Goal: Information Seeking & Learning: Learn about a topic

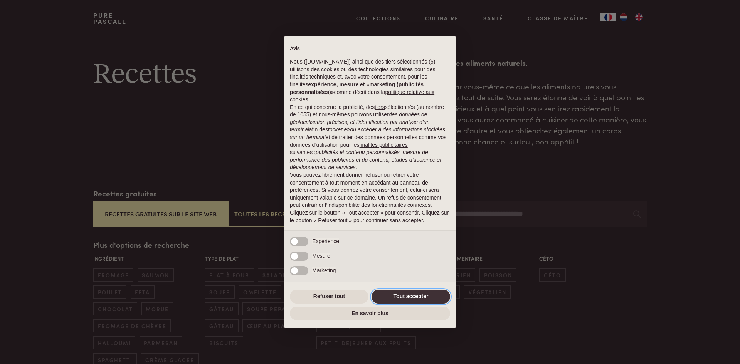
click at [393, 299] on button "Tout accepter" at bounding box center [411, 297] width 79 height 14
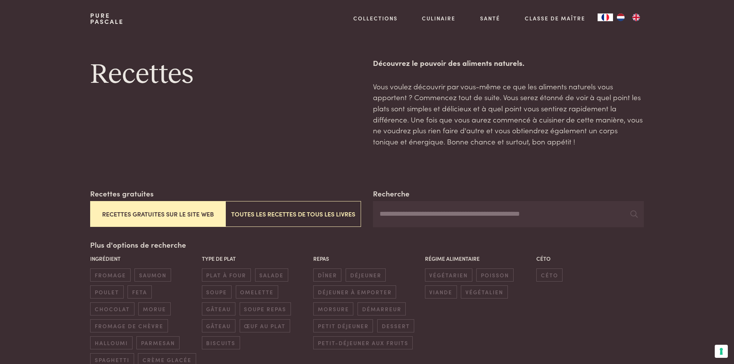
click at [121, 214] on button "Recettes gratuites sur le site web" at bounding box center [157, 214] width 135 height 26
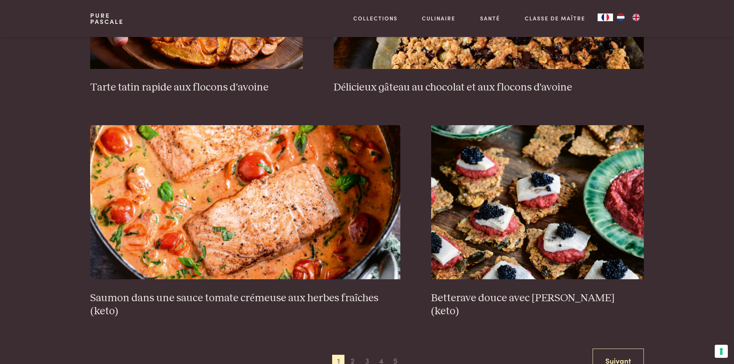
scroll to position [1460, 0]
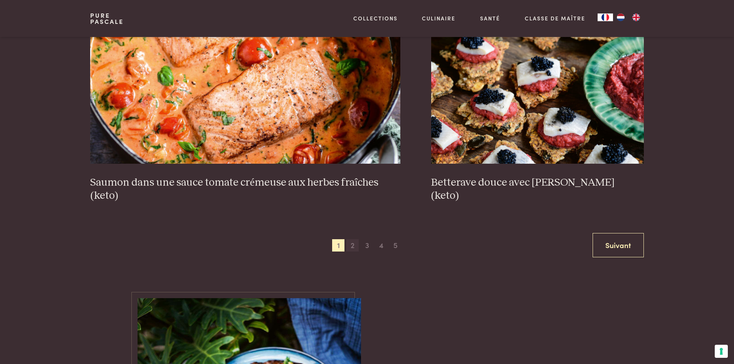
click at [355, 247] on span "2" at bounding box center [352, 245] width 12 height 12
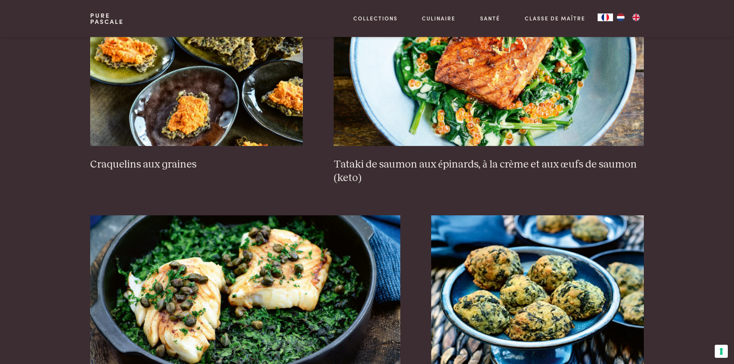
scroll to position [1383, 0]
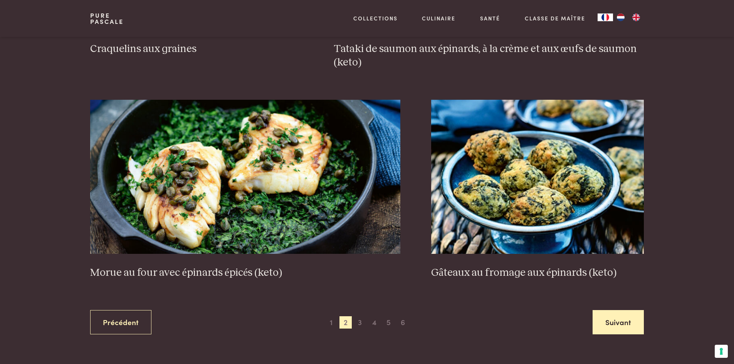
click at [631, 332] on link "Suivant" at bounding box center [618, 322] width 51 height 24
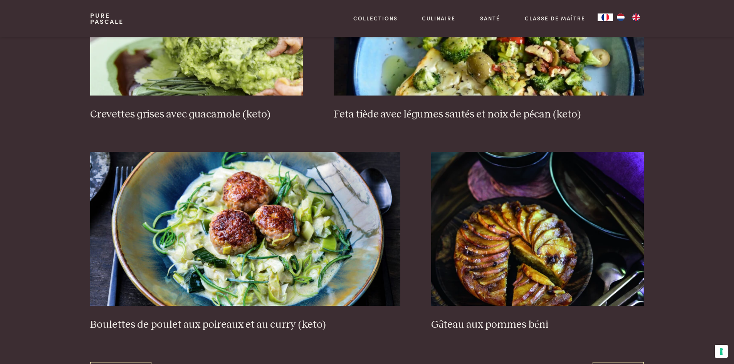
scroll to position [1421, 0]
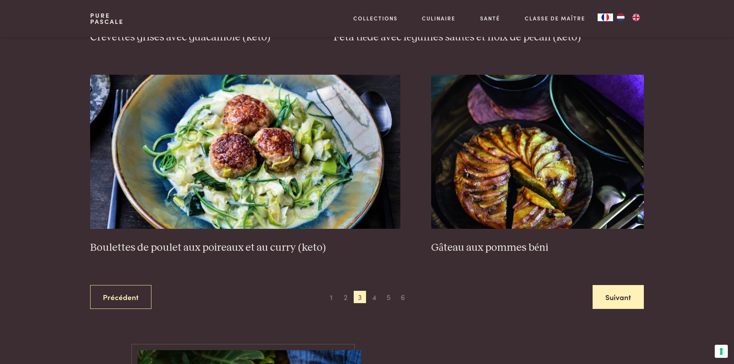
click at [605, 293] on link "Suivant" at bounding box center [618, 297] width 51 height 24
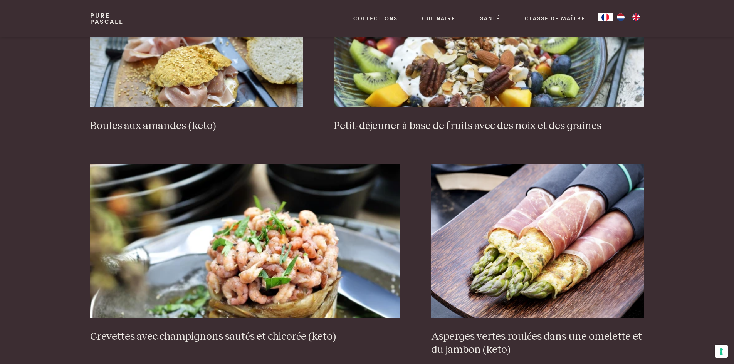
scroll to position [1421, 0]
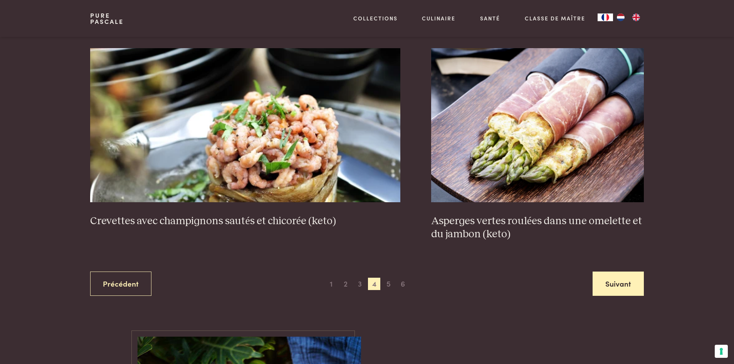
click at [626, 286] on link "Suivant" at bounding box center [618, 284] width 51 height 24
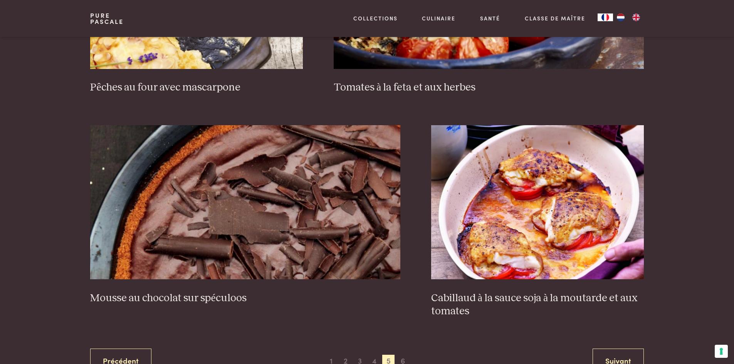
scroll to position [1383, 0]
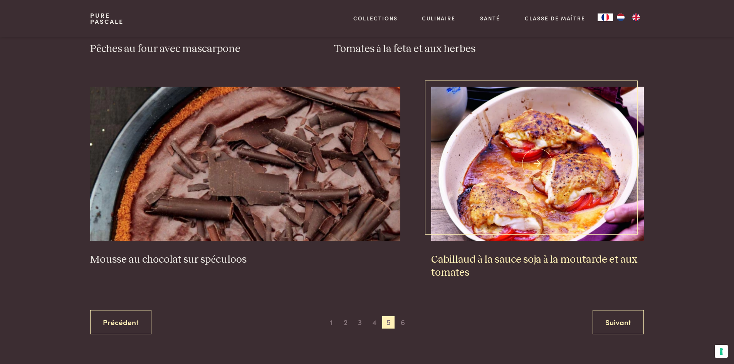
click at [540, 158] on img at bounding box center [537, 164] width 213 height 154
click at [633, 322] on link "Suivant" at bounding box center [618, 322] width 51 height 24
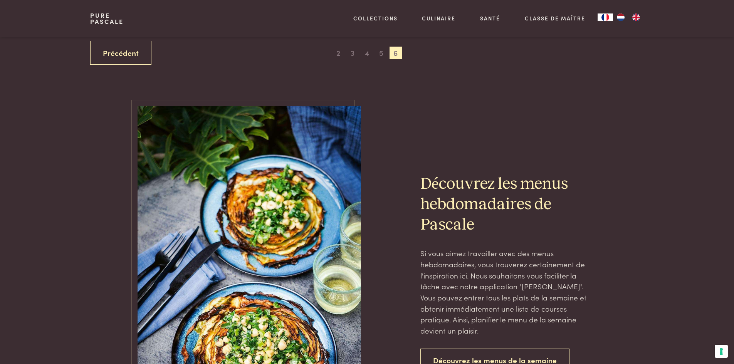
scroll to position [304, 0]
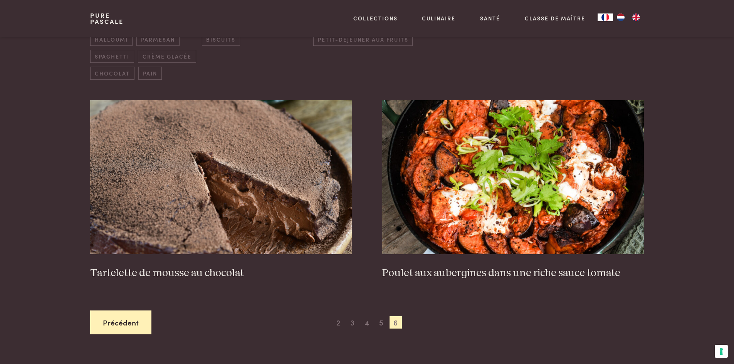
click at [119, 319] on link "Précédent" at bounding box center [120, 323] width 61 height 24
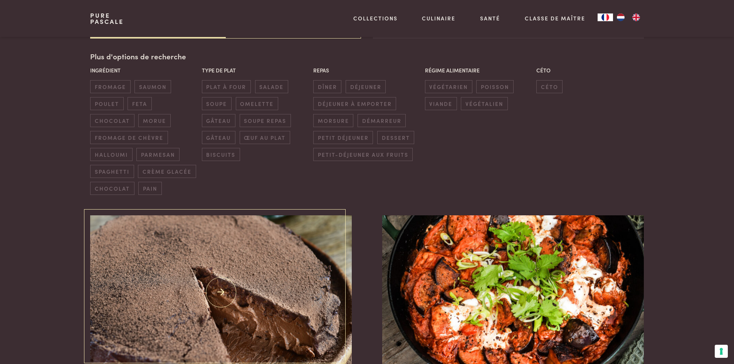
scroll to position [188, 0]
click at [226, 85] on span "plat à four" at bounding box center [226, 87] width 49 height 13
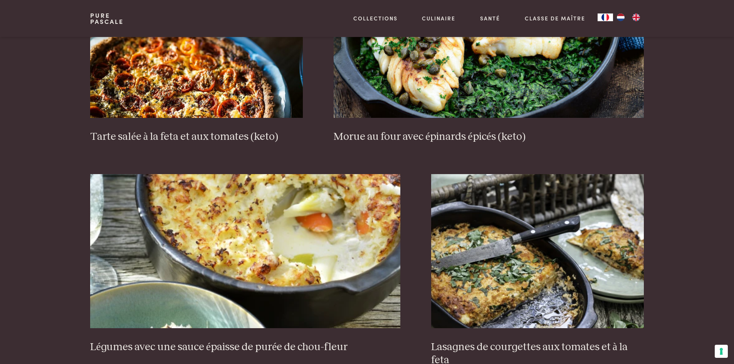
scroll to position [689, 0]
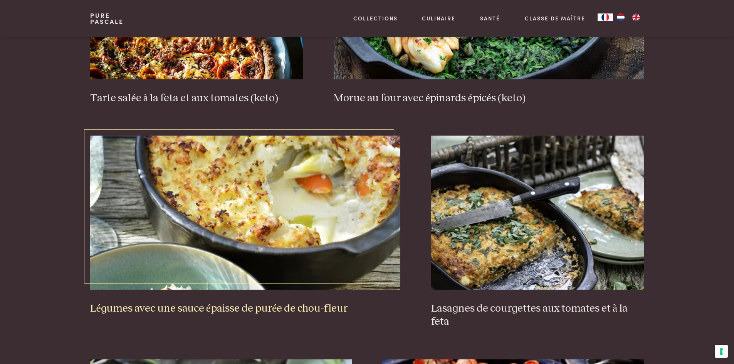
click at [192, 209] on img at bounding box center [245, 213] width 310 height 154
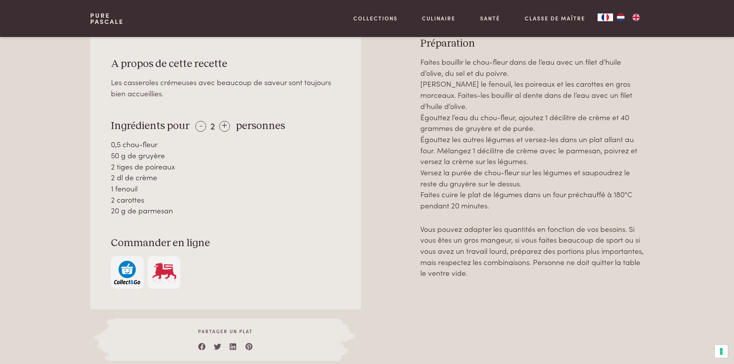
scroll to position [347, 0]
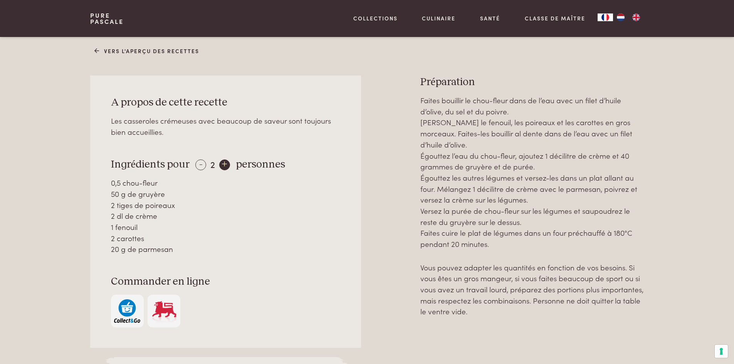
click at [223, 167] on div "+" at bounding box center [224, 165] width 11 height 11
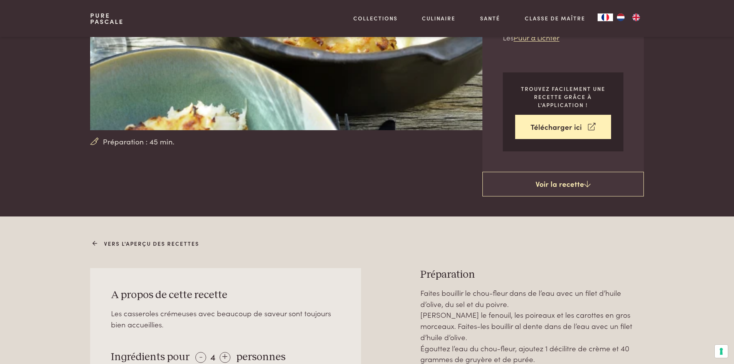
click at [112, 246] on link "Vers l'aperçu des recettes" at bounding box center [146, 244] width 105 height 8
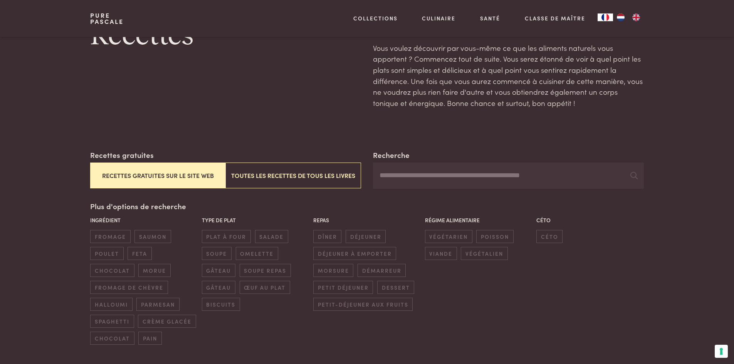
scroll to position [77, 0]
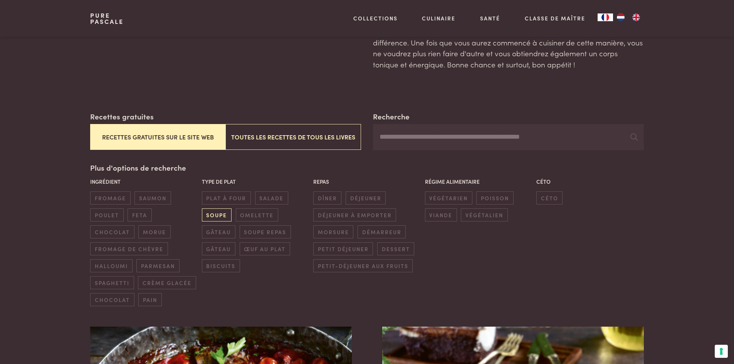
click at [217, 215] on span "soupe" at bounding box center [217, 214] width 30 height 13
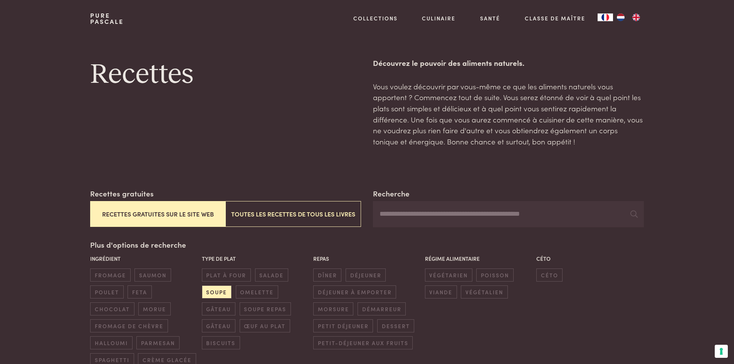
scroll to position [77, 0]
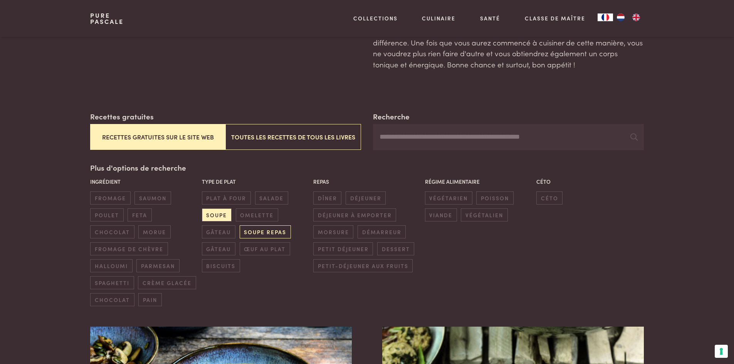
click at [283, 229] on span "soupe repas" at bounding box center [265, 231] width 51 height 13
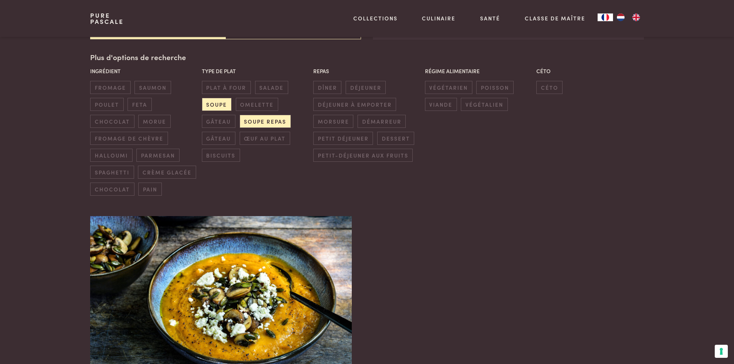
scroll to position [188, 0]
click at [257, 104] on span "omelette" at bounding box center [257, 104] width 42 height 13
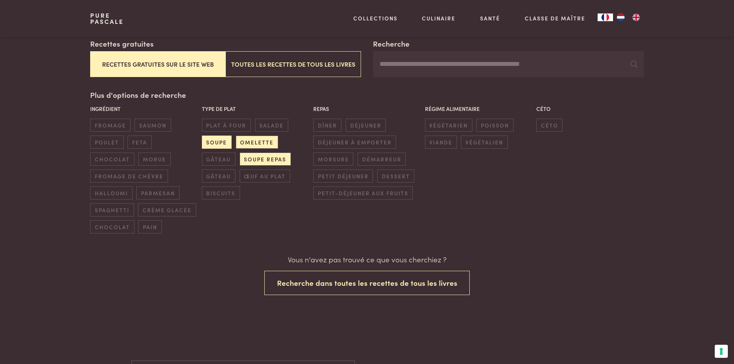
click at [223, 143] on span "soupe" at bounding box center [217, 142] width 30 height 13
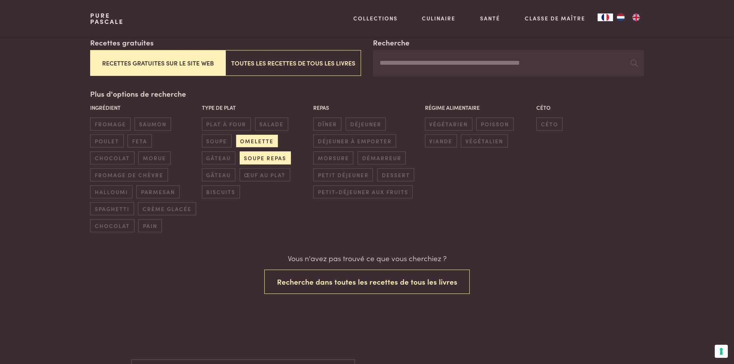
click at [252, 155] on span "soupe repas" at bounding box center [265, 157] width 51 height 13
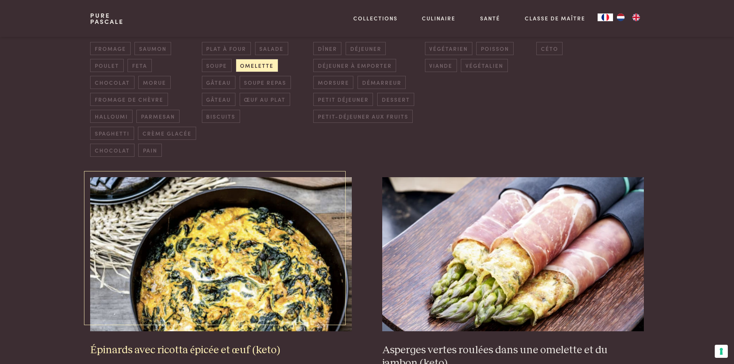
scroll to position [342, 0]
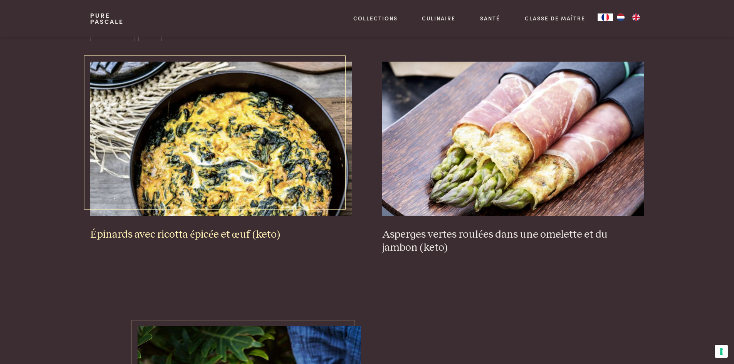
click at [214, 172] on img at bounding box center [220, 139] width 261 height 154
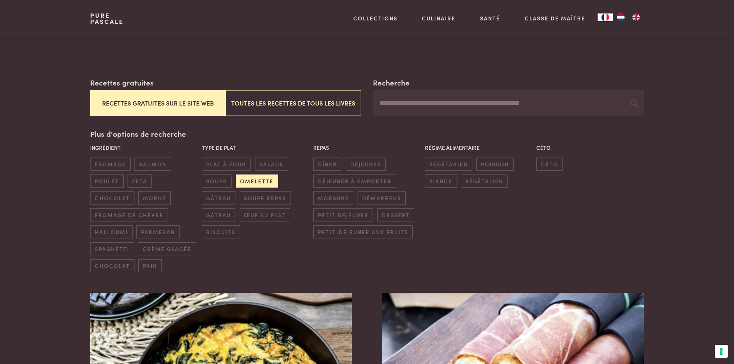
click at [254, 181] on span "omelette" at bounding box center [257, 181] width 42 height 13
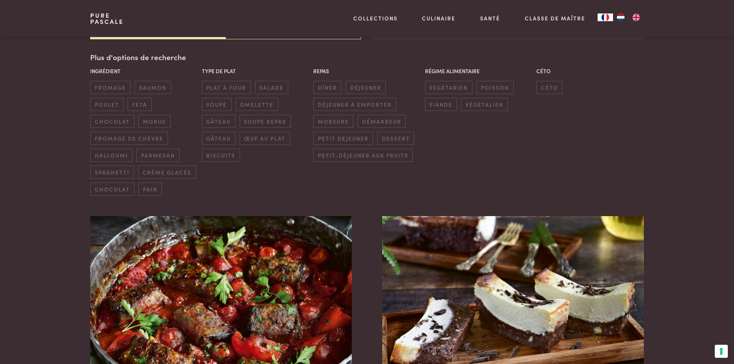
scroll to position [188, 0]
click at [330, 85] on span "dîner" at bounding box center [327, 87] width 28 height 13
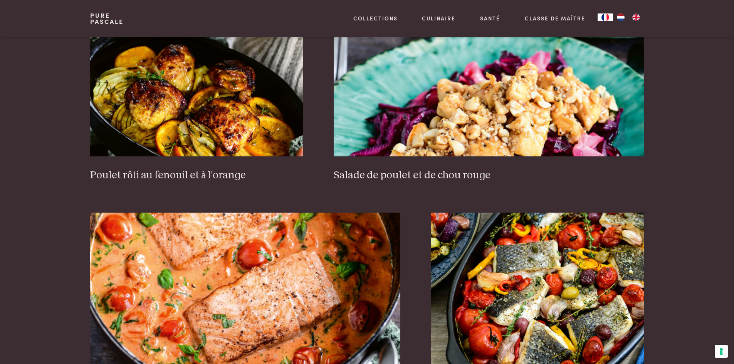
scroll to position [304, 0]
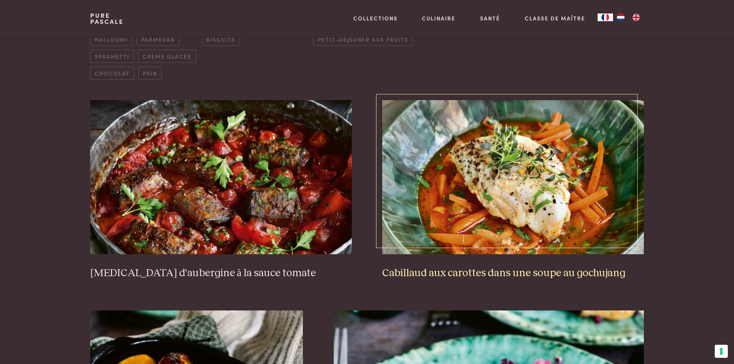
click at [496, 177] on img at bounding box center [512, 177] width 261 height 154
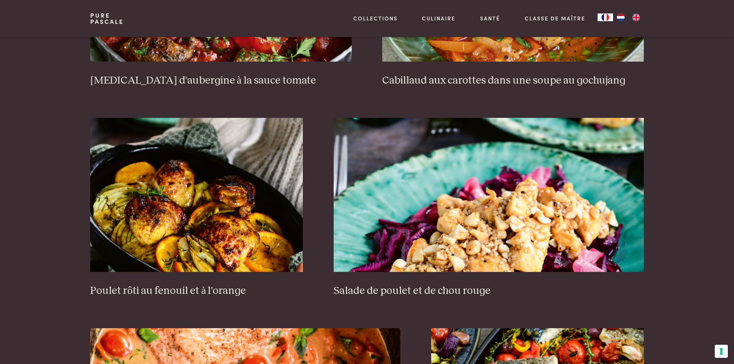
scroll to position [535, 0]
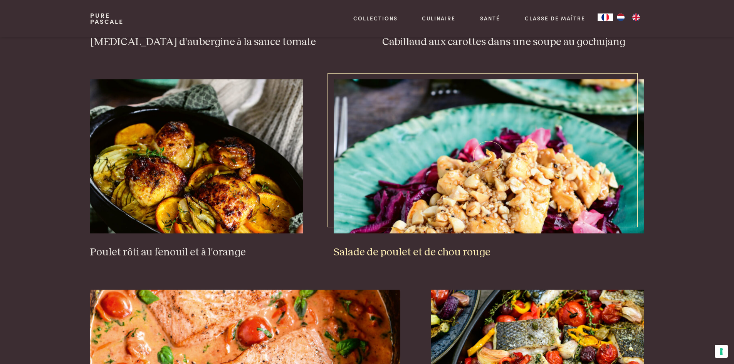
click at [541, 186] on img at bounding box center [489, 156] width 310 height 154
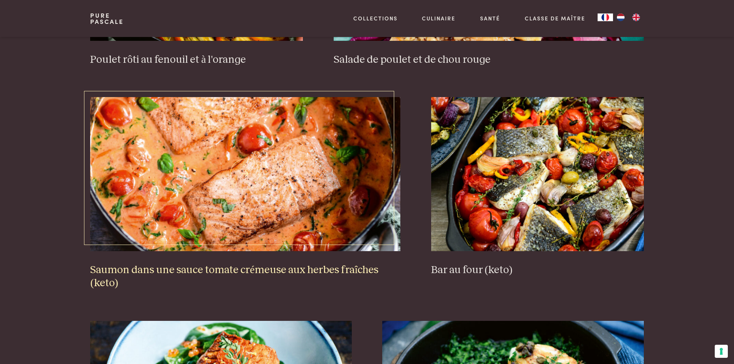
click at [266, 163] on img at bounding box center [245, 174] width 310 height 154
click at [609, 186] on img at bounding box center [537, 174] width 213 height 154
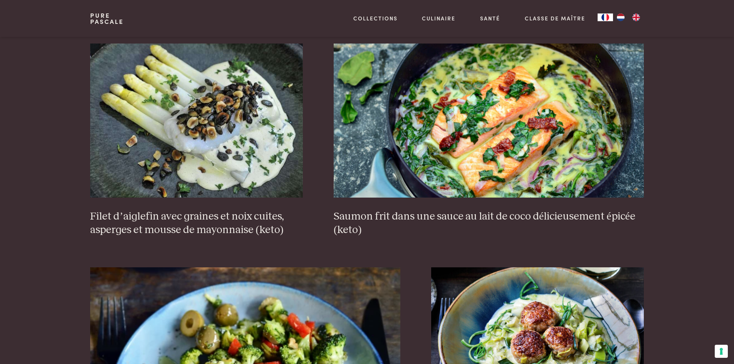
scroll to position [1421, 0]
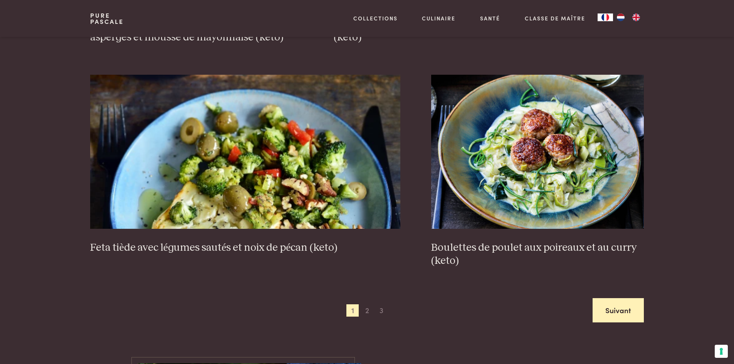
click at [619, 311] on link "Suivant" at bounding box center [618, 310] width 51 height 24
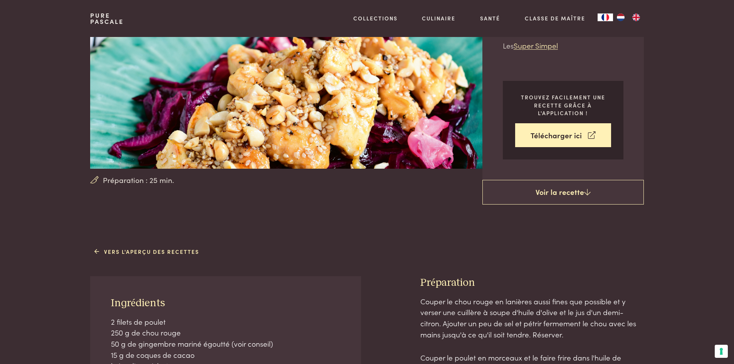
scroll to position [270, 0]
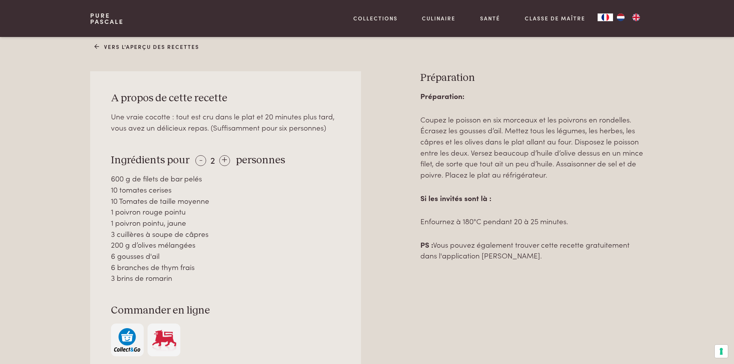
scroll to position [347, 0]
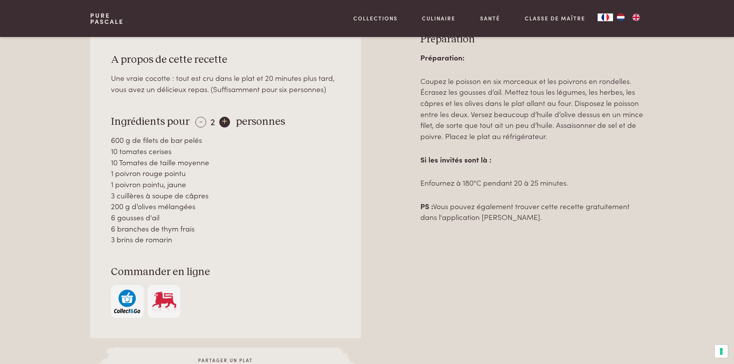
click at [224, 122] on div "+" at bounding box center [224, 122] width 11 height 11
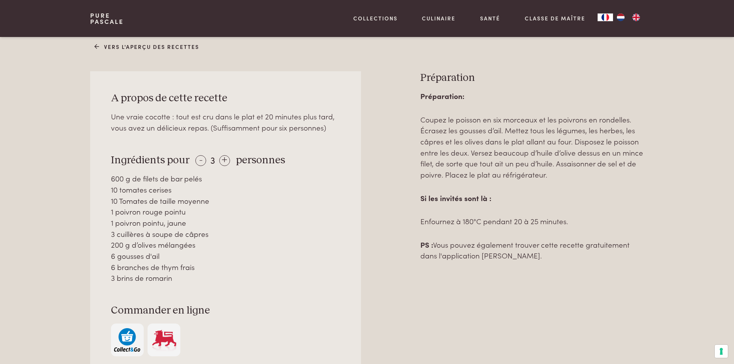
scroll to position [77, 0]
